Goal: Task Accomplishment & Management: Manage account settings

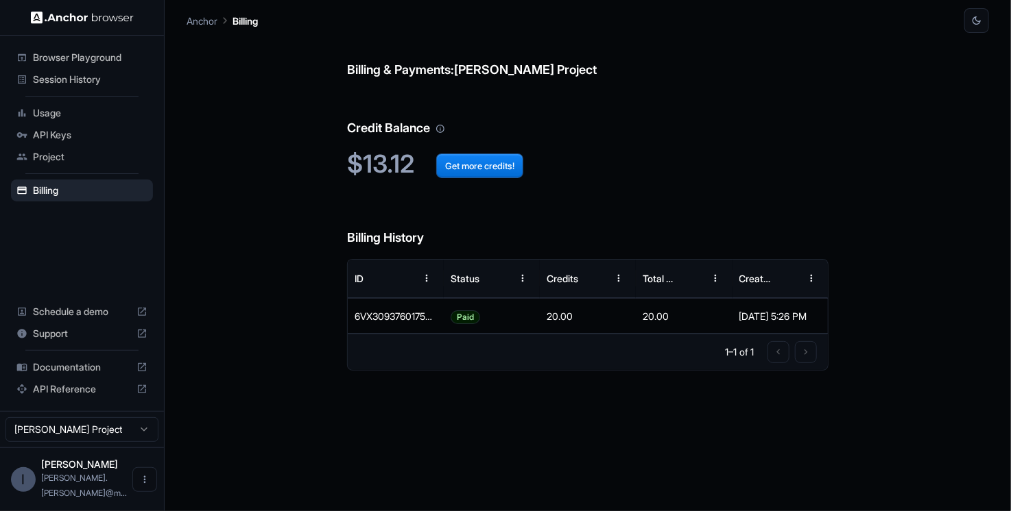
click at [97, 80] on span "Session History" at bounding box center [90, 80] width 115 height 14
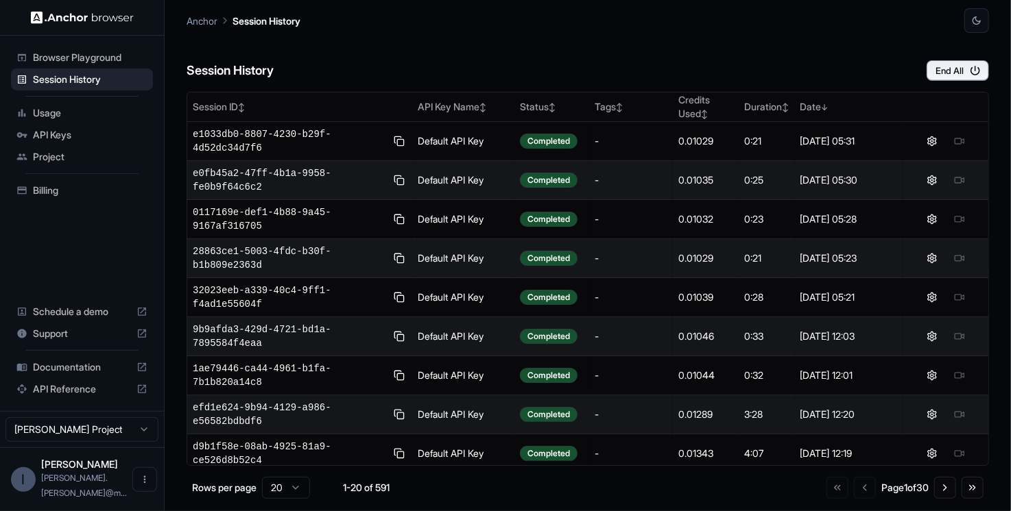
click at [101, 64] on div "Browser Playground" at bounding box center [82, 58] width 142 height 22
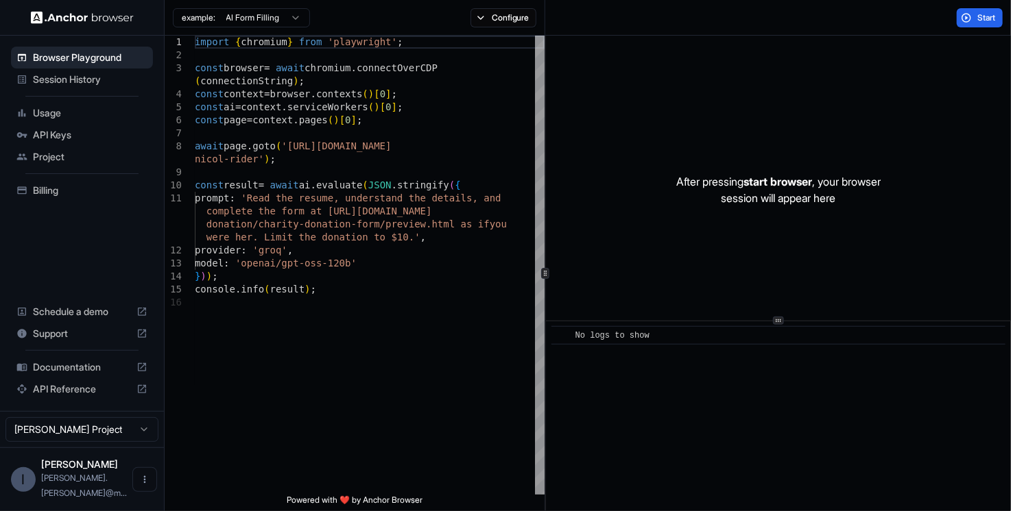
click at [91, 78] on span "Session History" at bounding box center [90, 80] width 115 height 14
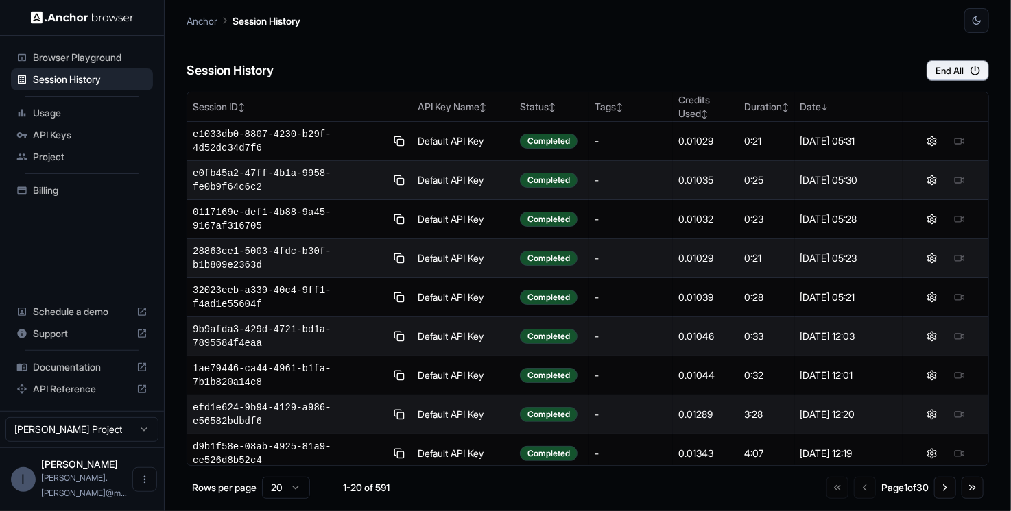
click at [70, 109] on span "Usage" at bounding box center [90, 113] width 115 height 14
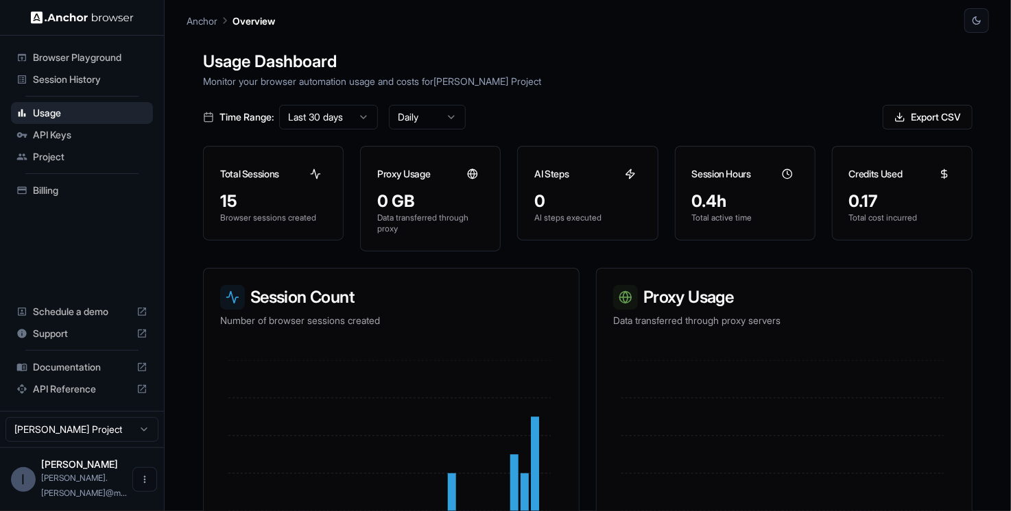
click at [83, 131] on span "API Keys" at bounding box center [90, 135] width 115 height 14
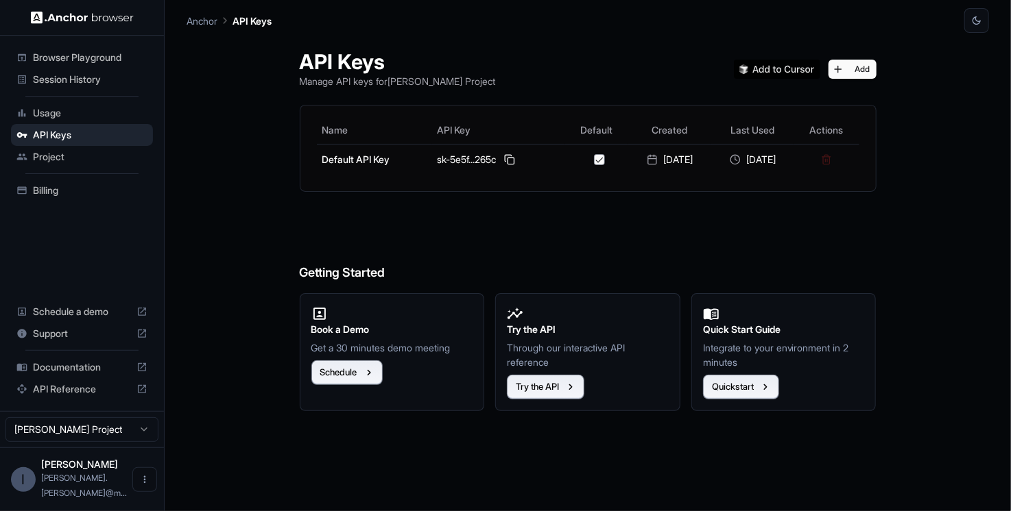
click at [61, 152] on span "Project" at bounding box center [90, 157] width 115 height 14
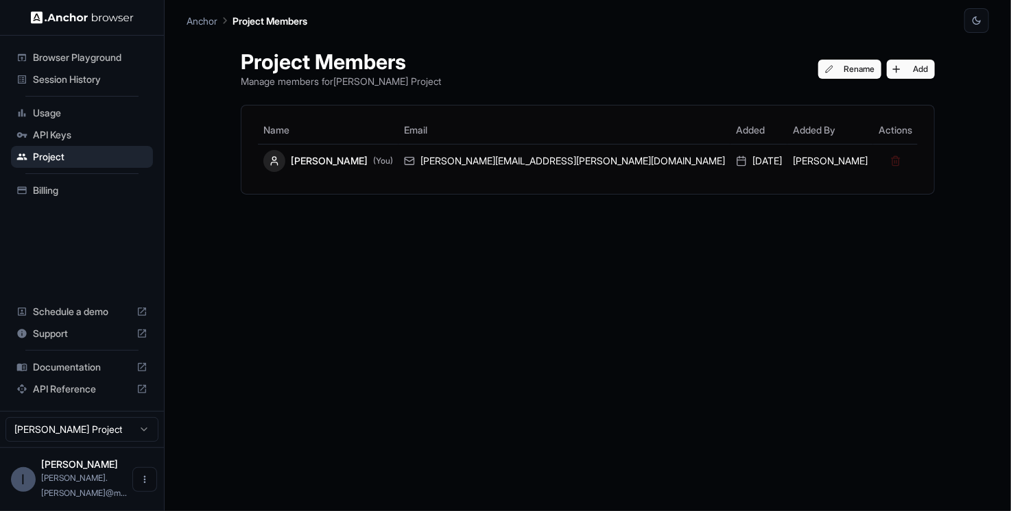
click at [45, 186] on span "Billing" at bounding box center [90, 191] width 115 height 14
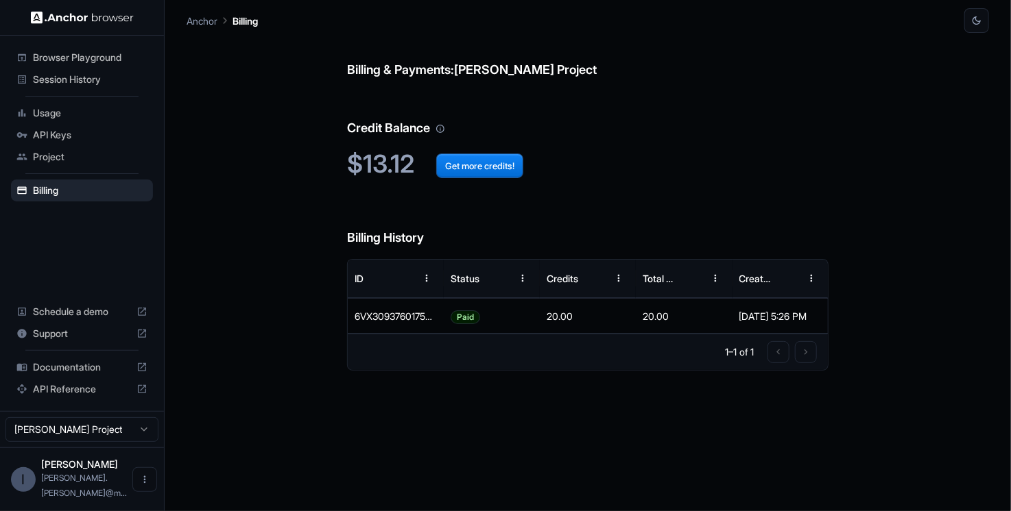
click at [241, 169] on div "Billing & Payments: [PERSON_NAME] Project Credit Balance $13.12 Get more credit…" at bounding box center [587, 272] width 802 height 479
